Goal: Information Seeking & Learning: Learn about a topic

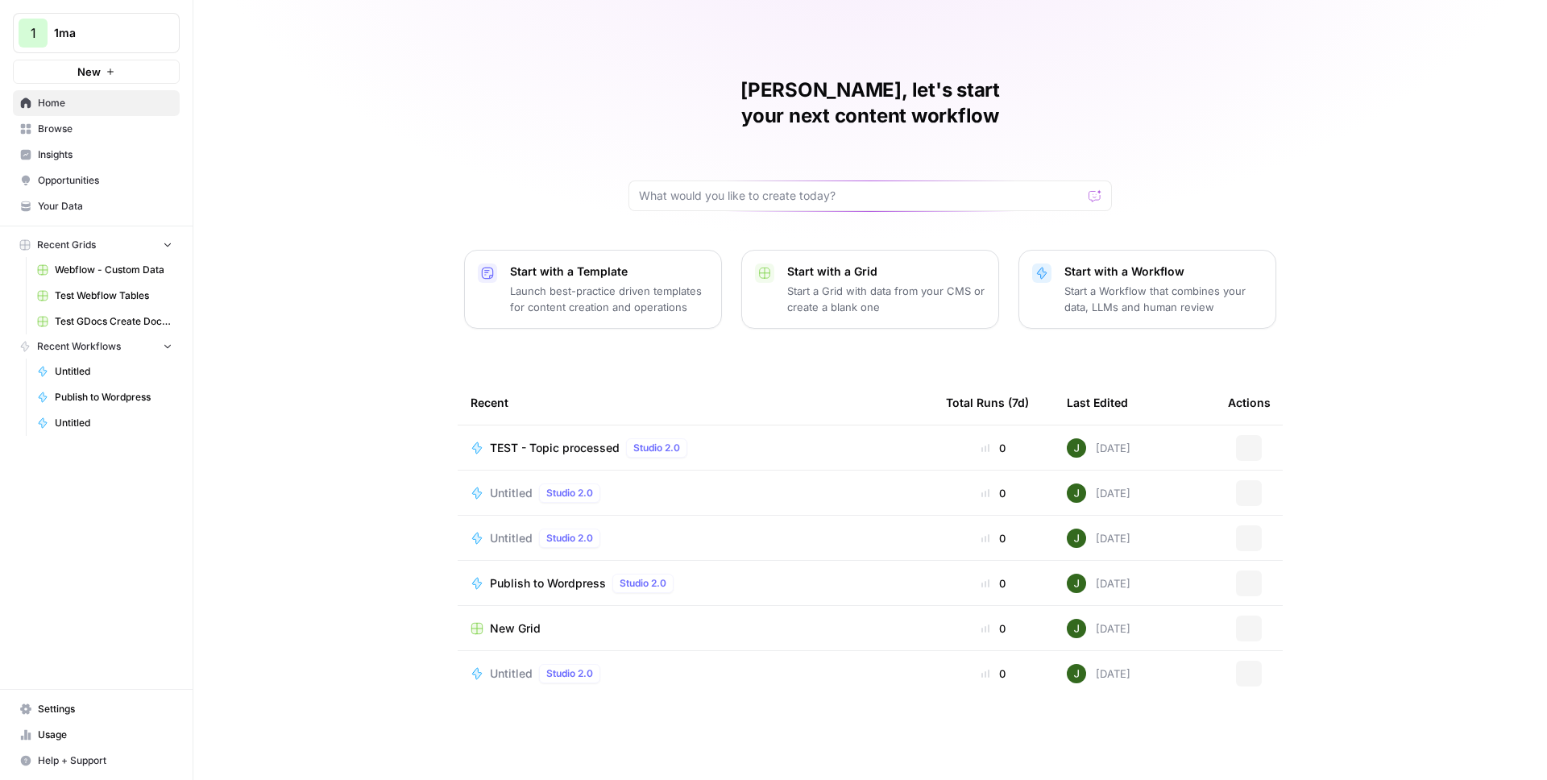
click at [109, 38] on span "1ma" at bounding box center [102, 33] width 97 height 16
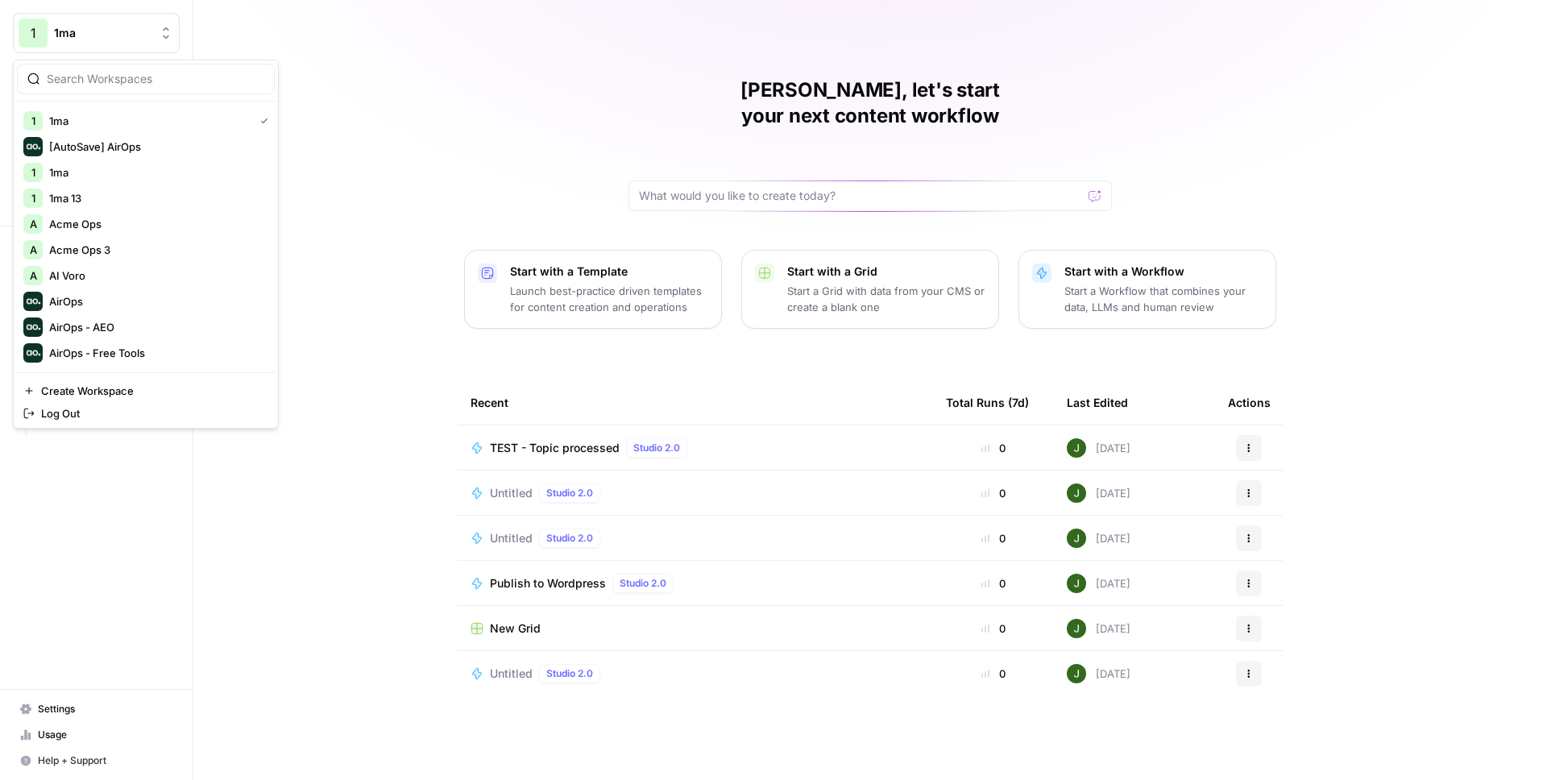
click at [108, 87] on div at bounding box center [146, 79] width 258 height 31
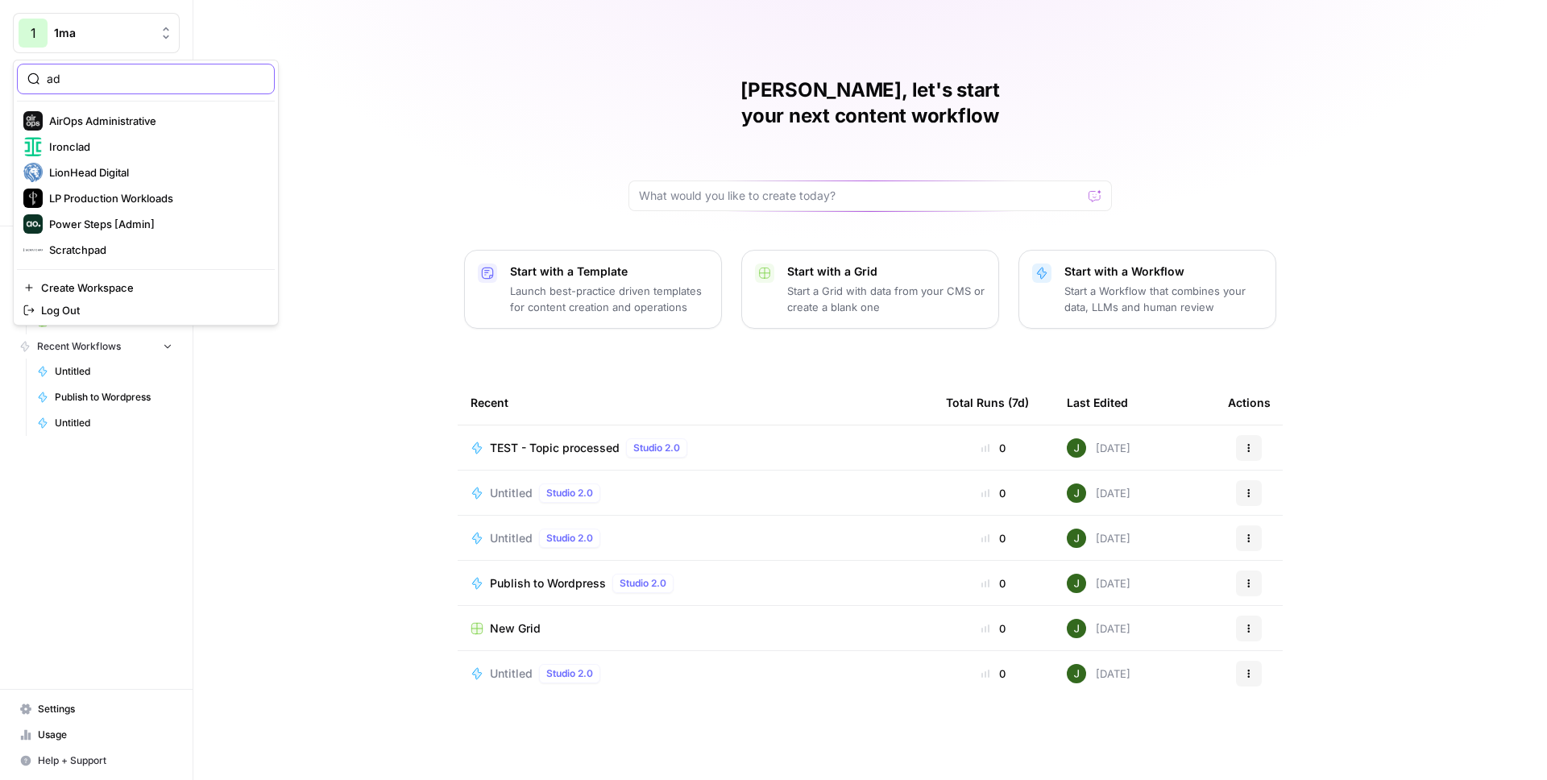
type input "ad"
click at [120, 126] on span "AirOps Administrative" at bounding box center [155, 121] width 213 height 16
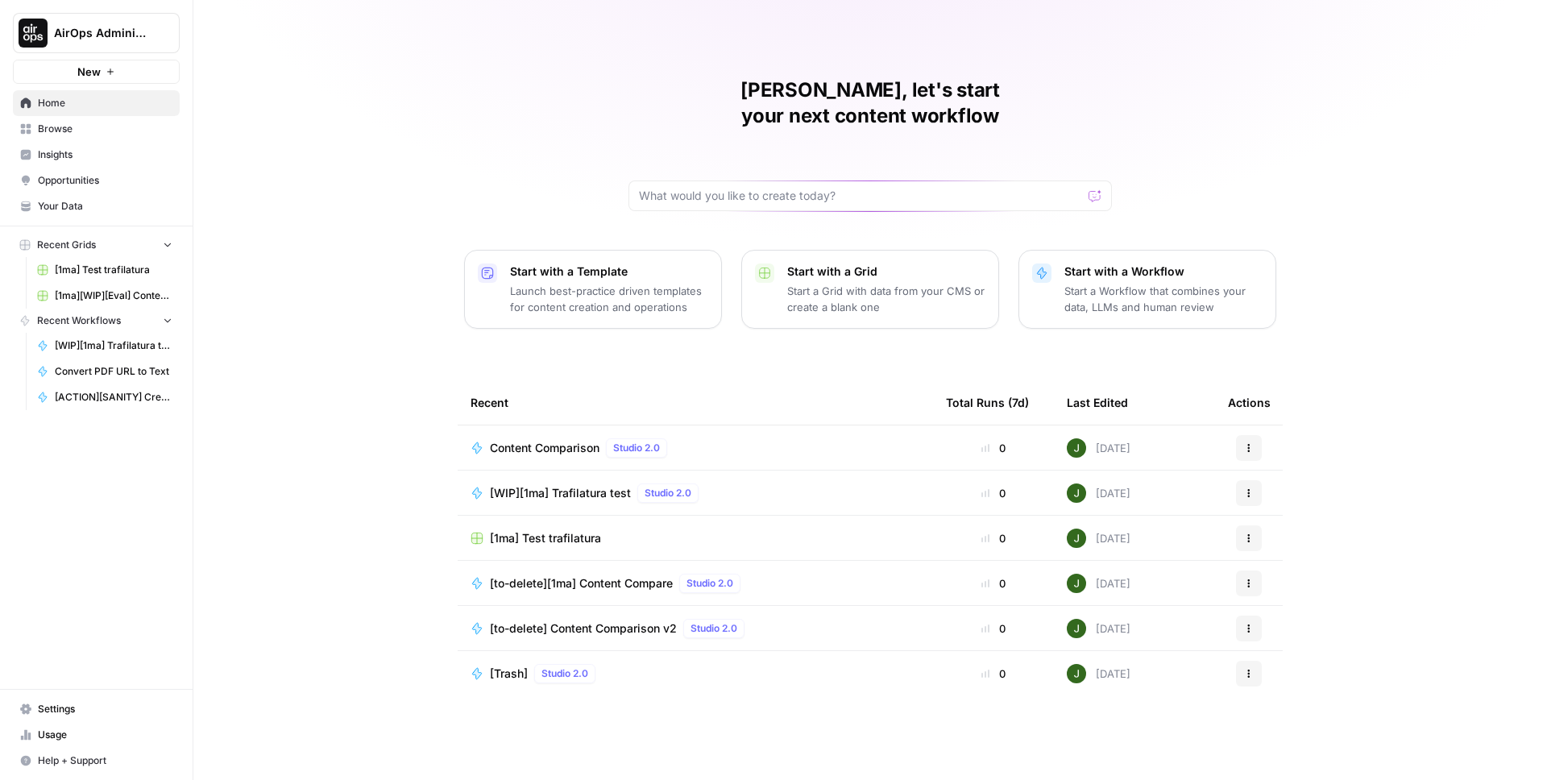
click at [75, 713] on span "Settings" at bounding box center [105, 709] width 135 height 15
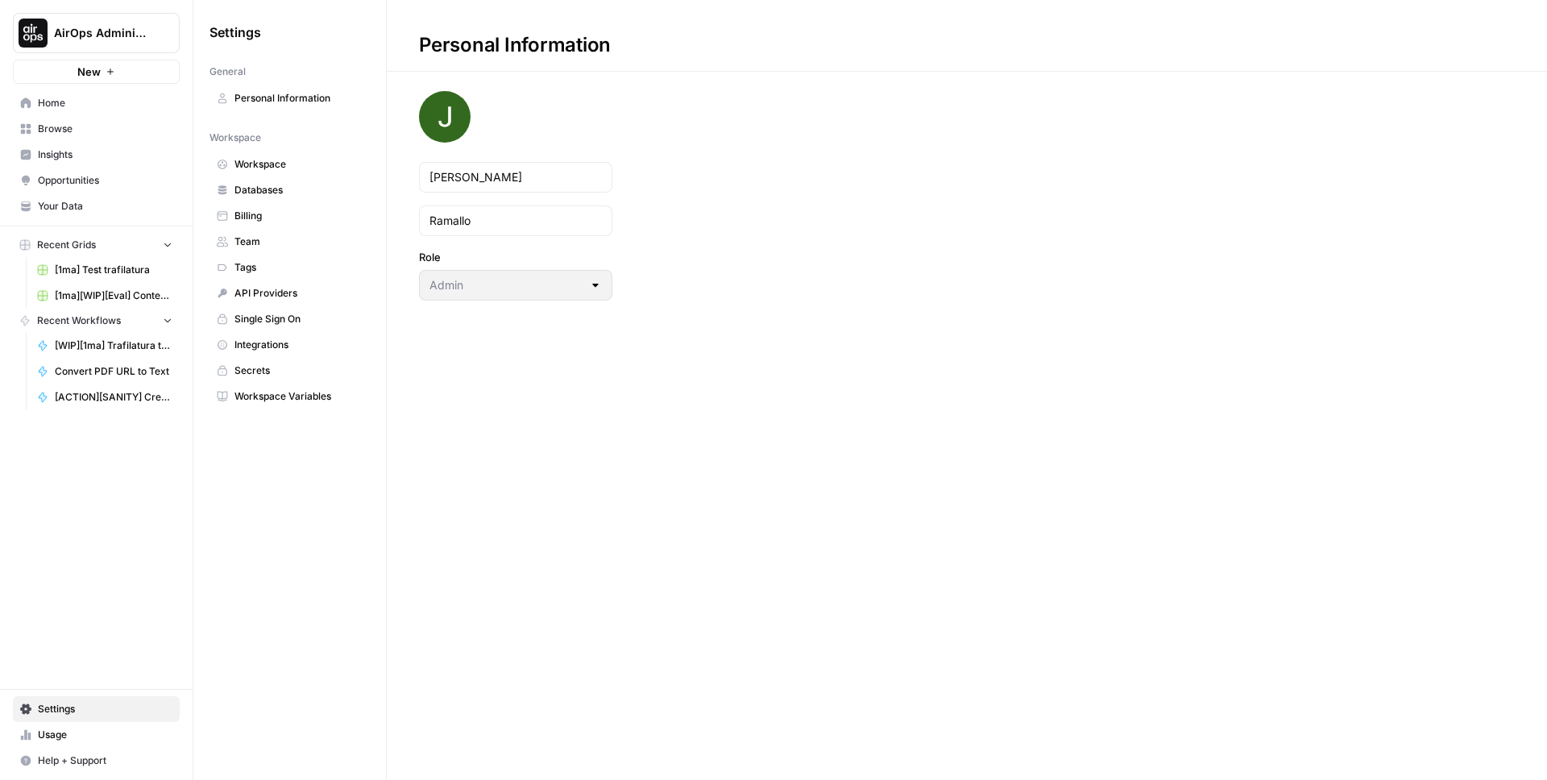
click at [263, 159] on span "Workspace" at bounding box center [298, 164] width 128 height 15
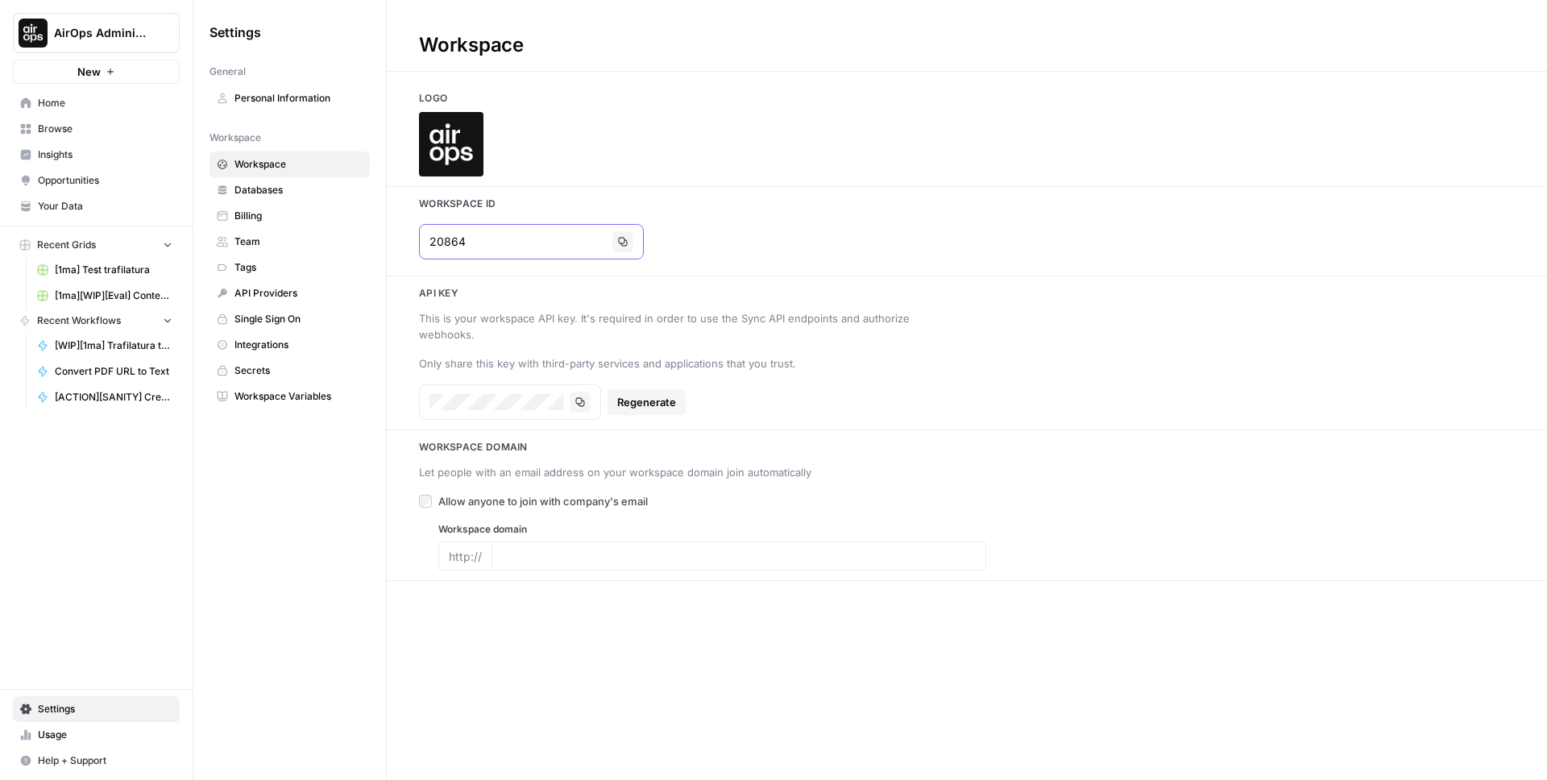
click at [612, 235] on button "Copy" at bounding box center [622, 241] width 21 height 21
click at [618, 244] on icon "button" at bounding box center [623, 242] width 10 height 10
click at [78, 116] on link "Browse" at bounding box center [96, 129] width 167 height 26
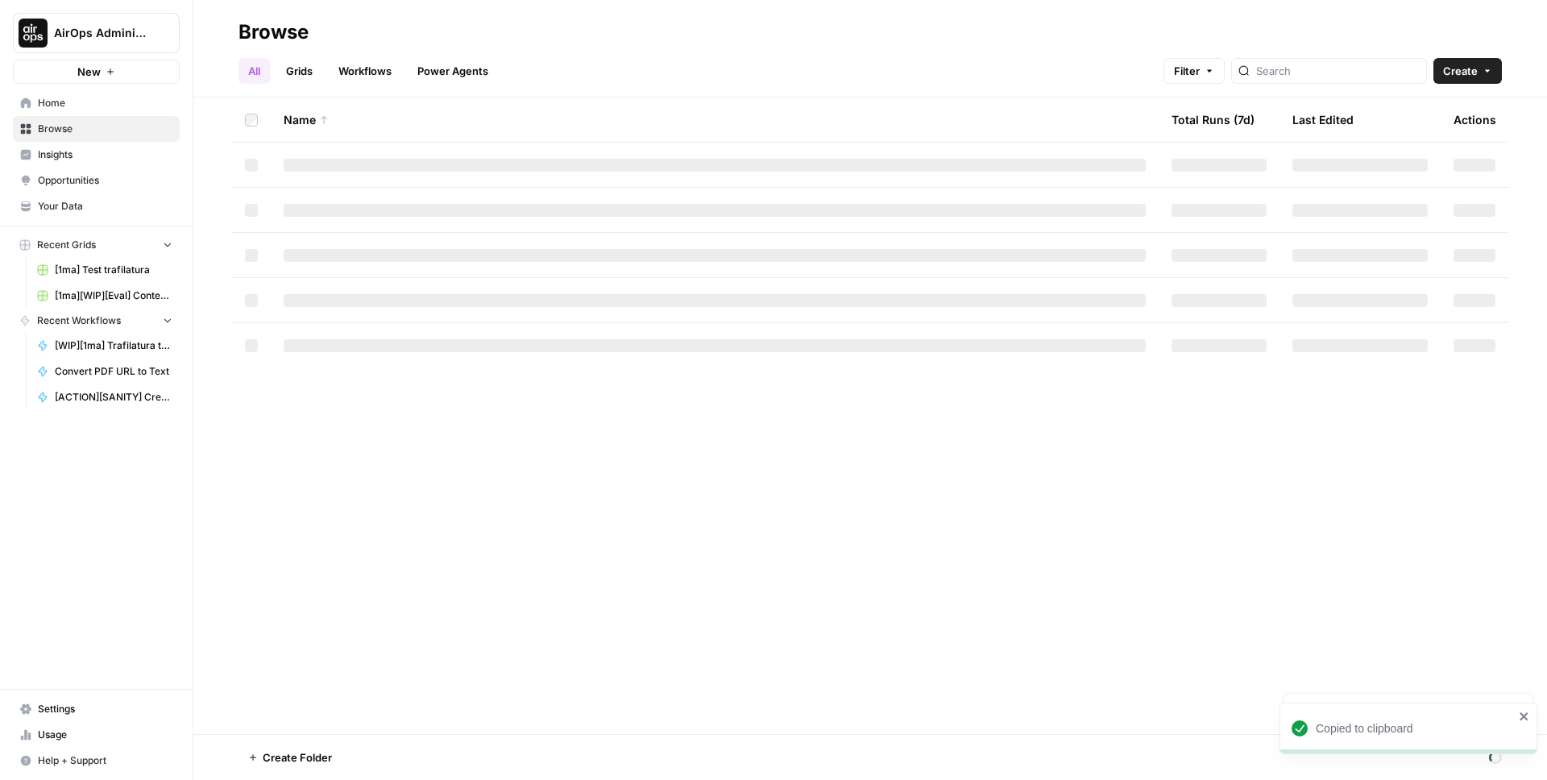
click at [380, 64] on link "Workflows" at bounding box center [365, 71] width 73 height 26
click at [1338, 78] on input "search" at bounding box center [1353, 71] width 164 height 16
type input "sanity"
